Goal: Transaction & Acquisition: Purchase product/service

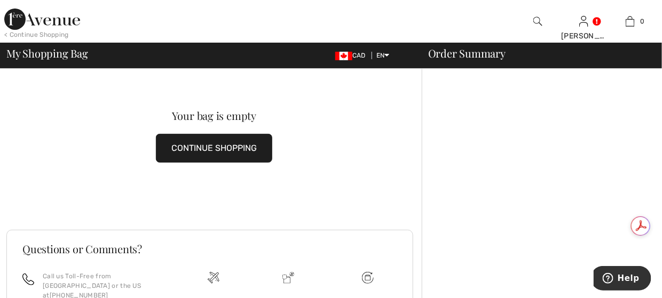
click at [21, 14] on img at bounding box center [42, 19] width 76 height 21
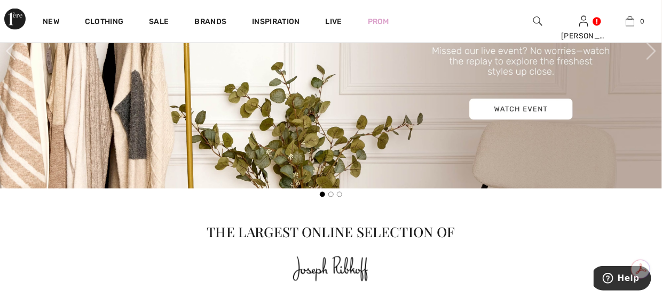
scroll to position [320, 0]
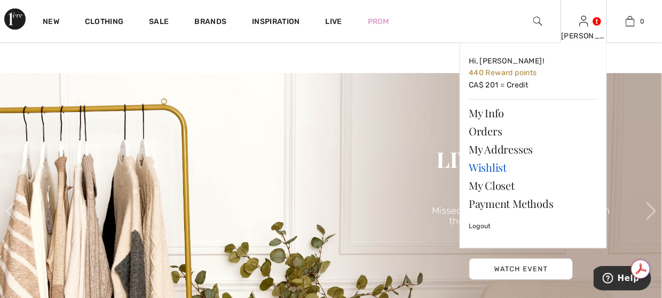
click at [481, 166] on link "Wishlist" at bounding box center [533, 168] width 129 height 18
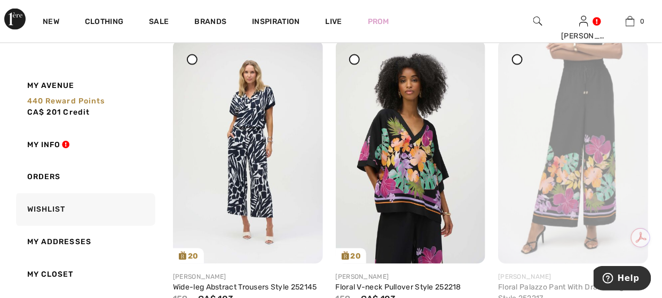
scroll to position [427, 0]
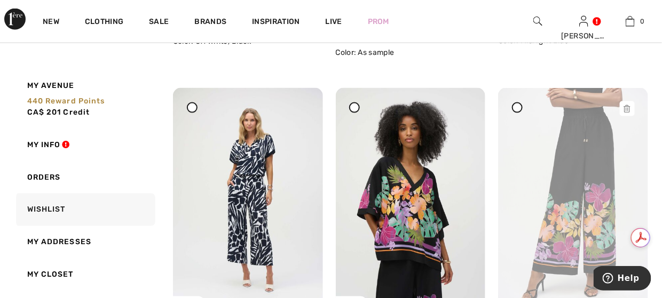
click at [630, 108] on icon at bounding box center [627, 108] width 6 height 7
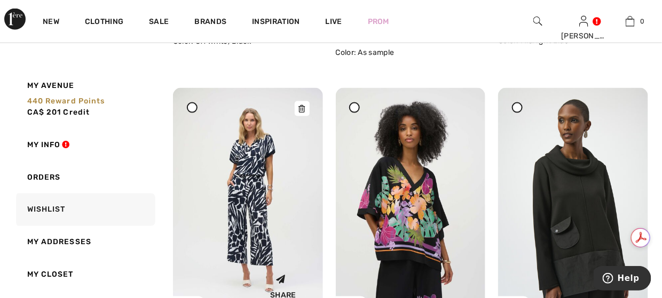
click at [301, 105] on icon at bounding box center [302, 108] width 6 height 7
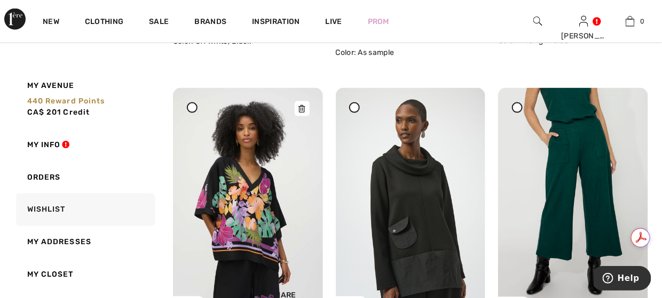
click at [304, 110] on icon at bounding box center [302, 108] width 6 height 7
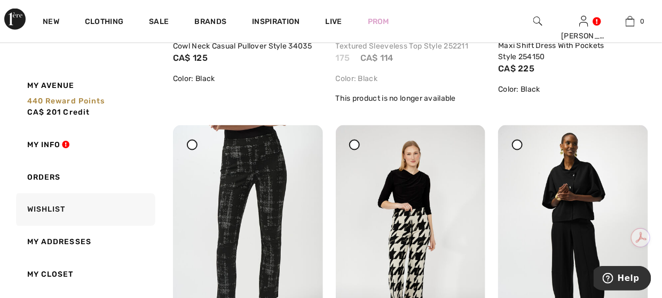
scroll to position [1762, 0]
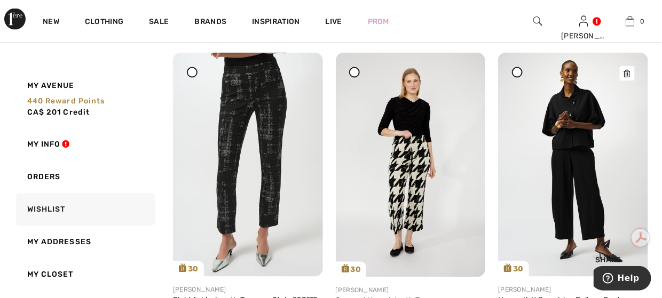
click at [569, 120] on img at bounding box center [573, 165] width 150 height 224
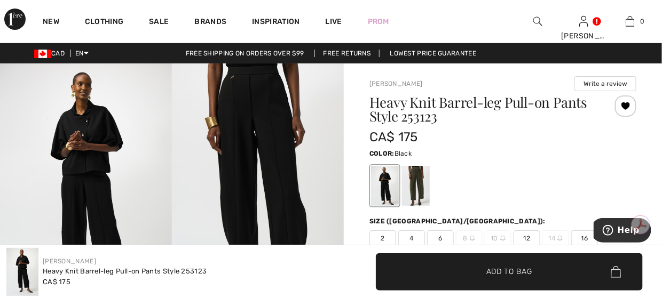
scroll to position [53, 0]
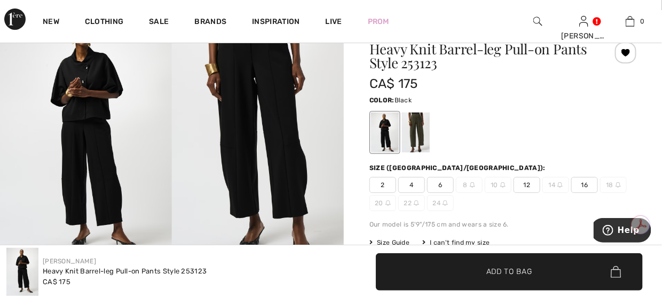
click at [440, 182] on span "6" at bounding box center [440, 185] width 27 height 16
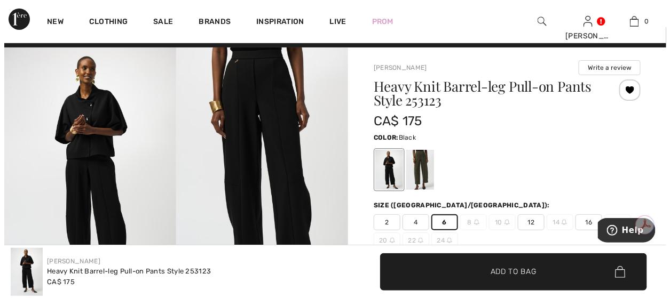
scroll to position [0, 0]
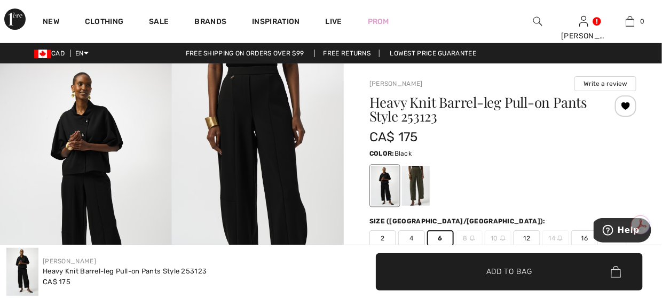
click at [231, 106] on img at bounding box center [258, 193] width 172 height 258
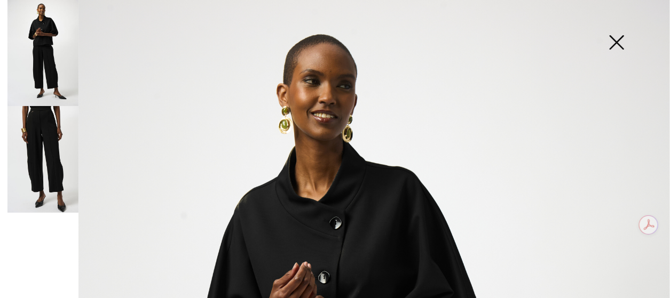
click at [47, 122] on img at bounding box center [42, 159] width 71 height 107
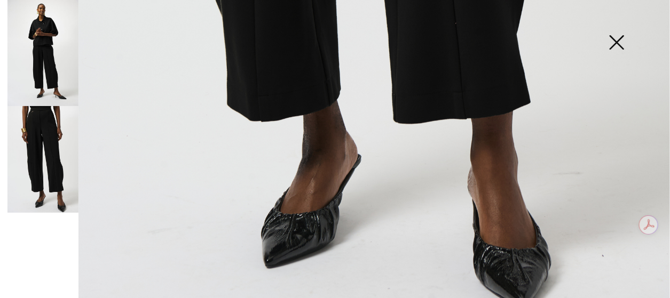
scroll to position [694, 0]
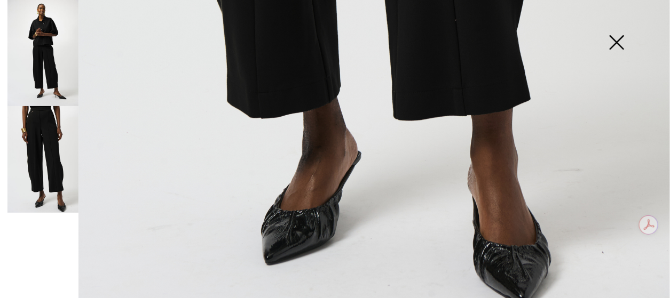
click at [49, 70] on img at bounding box center [42, 53] width 71 height 106
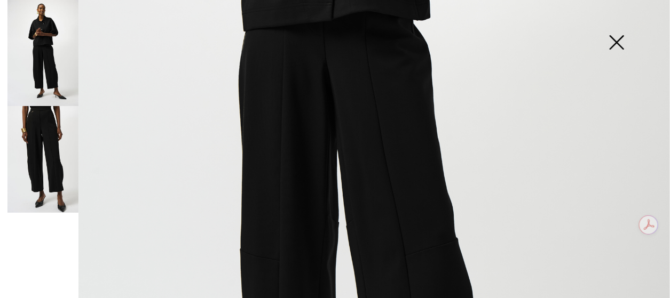
scroll to position [320, 0]
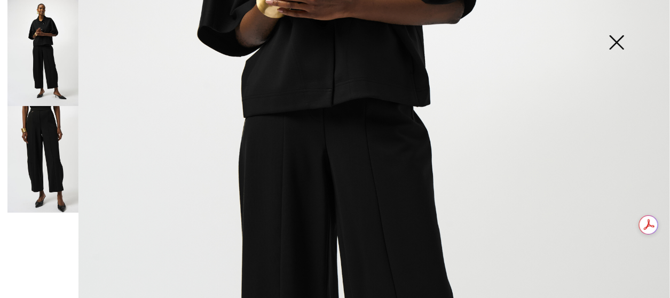
click at [35, 144] on img at bounding box center [42, 159] width 71 height 107
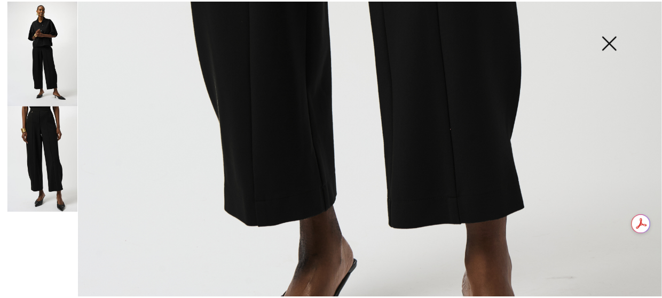
scroll to position [587, 0]
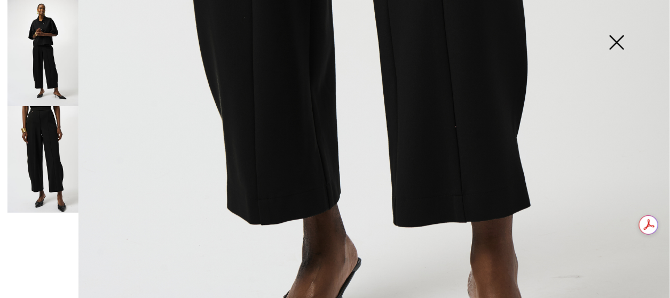
click at [624, 39] on img at bounding box center [616, 43] width 53 height 55
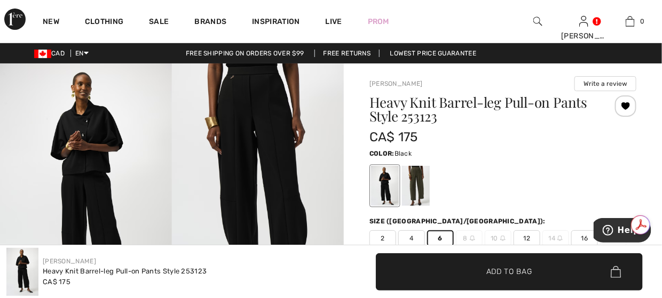
click at [469, 263] on span "✔ Added to Bag Add to Bag" at bounding box center [509, 272] width 267 height 37
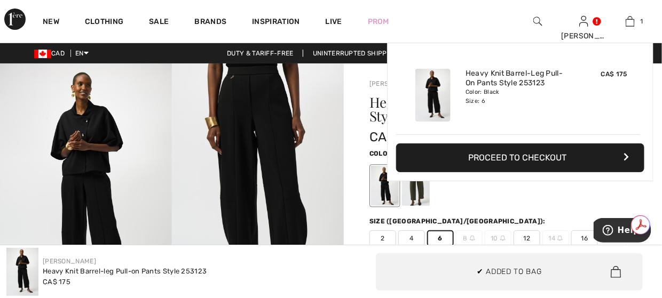
scroll to position [0, 0]
click at [495, 154] on button "Proceed to Checkout" at bounding box center [520, 158] width 248 height 29
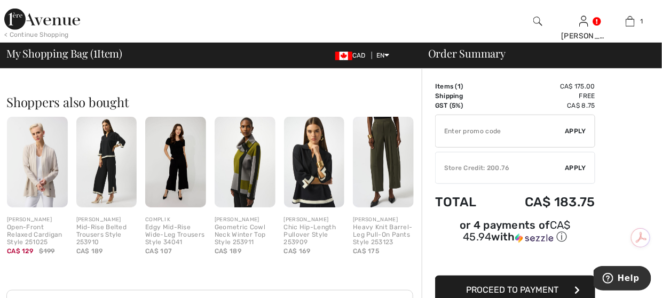
scroll to position [53, 0]
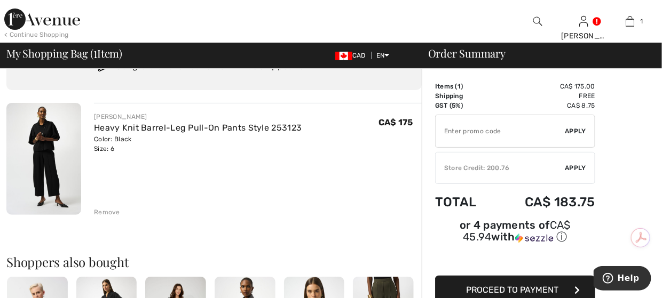
click at [47, 134] on img at bounding box center [43, 159] width 75 height 112
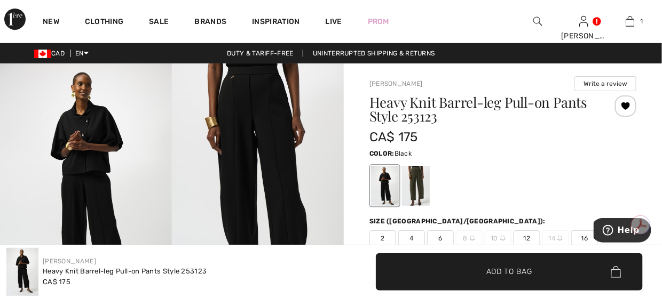
click at [272, 119] on img at bounding box center [258, 193] width 172 height 258
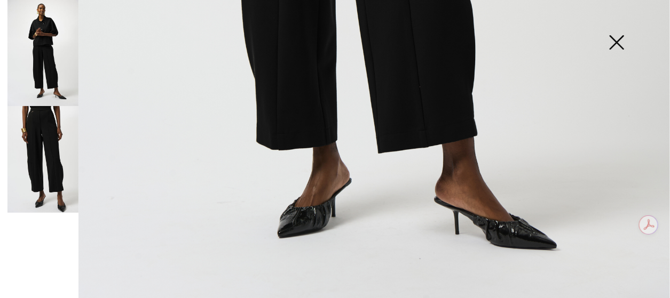
scroll to position [694, 0]
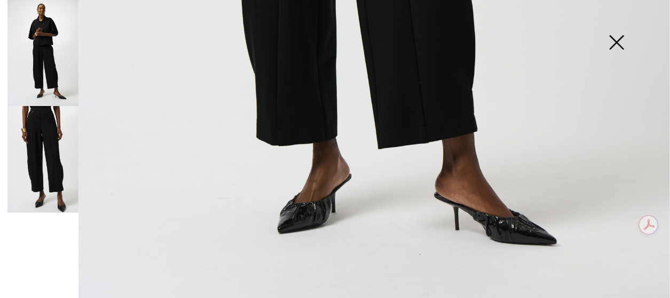
click at [54, 143] on img at bounding box center [42, 159] width 71 height 107
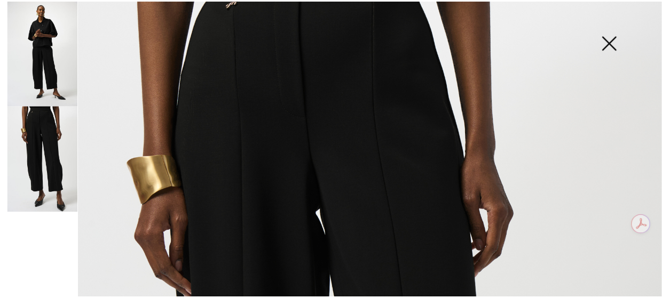
scroll to position [0, 0]
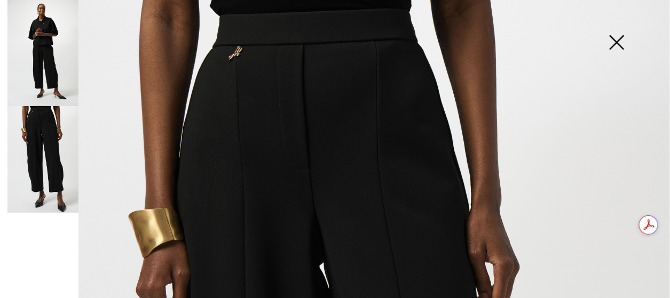
click at [618, 44] on img at bounding box center [616, 43] width 53 height 55
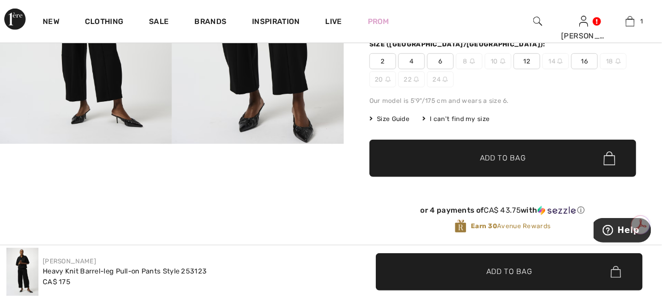
scroll to position [160, 0]
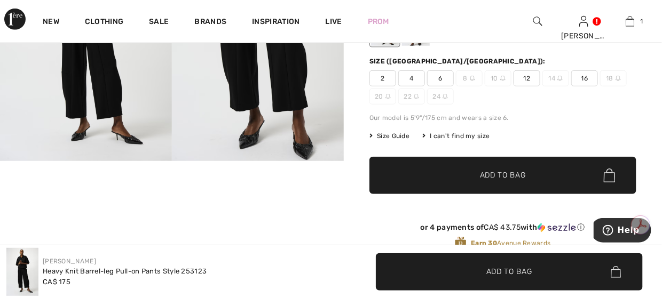
click at [68, 171] on video "Your browser does not support the video tag." at bounding box center [57, 189] width 115 height 57
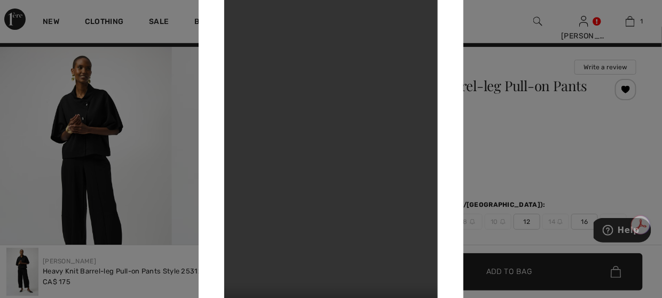
scroll to position [0, 0]
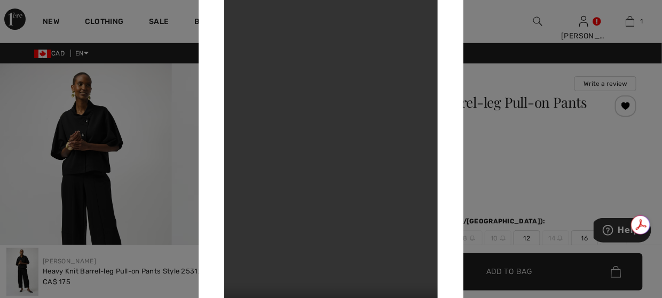
click at [523, 153] on div at bounding box center [331, 149] width 662 height 298
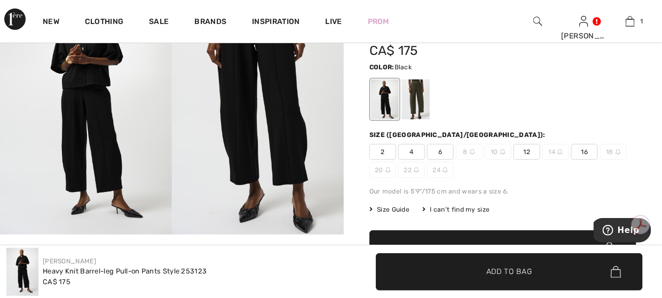
scroll to position [107, 0]
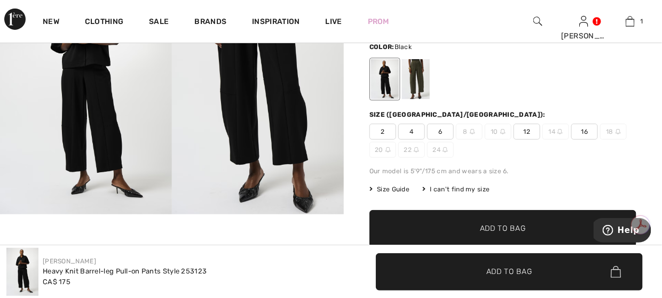
click at [445, 132] on span "6" at bounding box center [440, 132] width 27 height 16
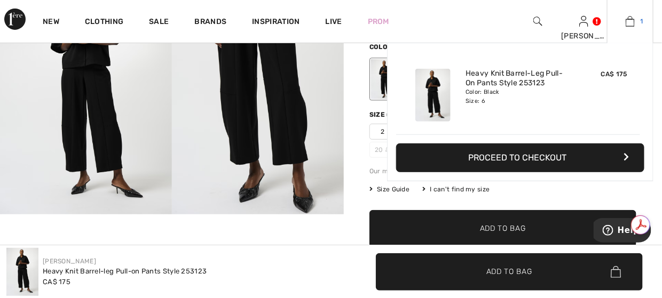
click at [626, 24] on img at bounding box center [630, 21] width 9 height 13
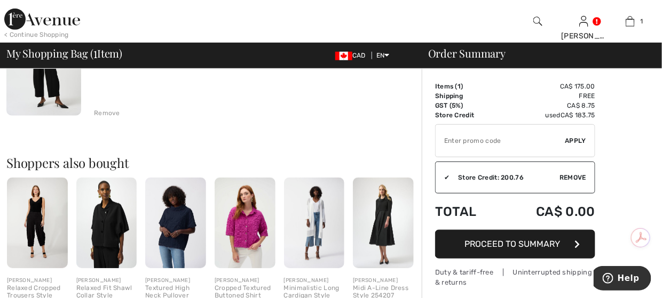
scroll to position [214, 0]
